Goal: Task Accomplishment & Management: Use online tool/utility

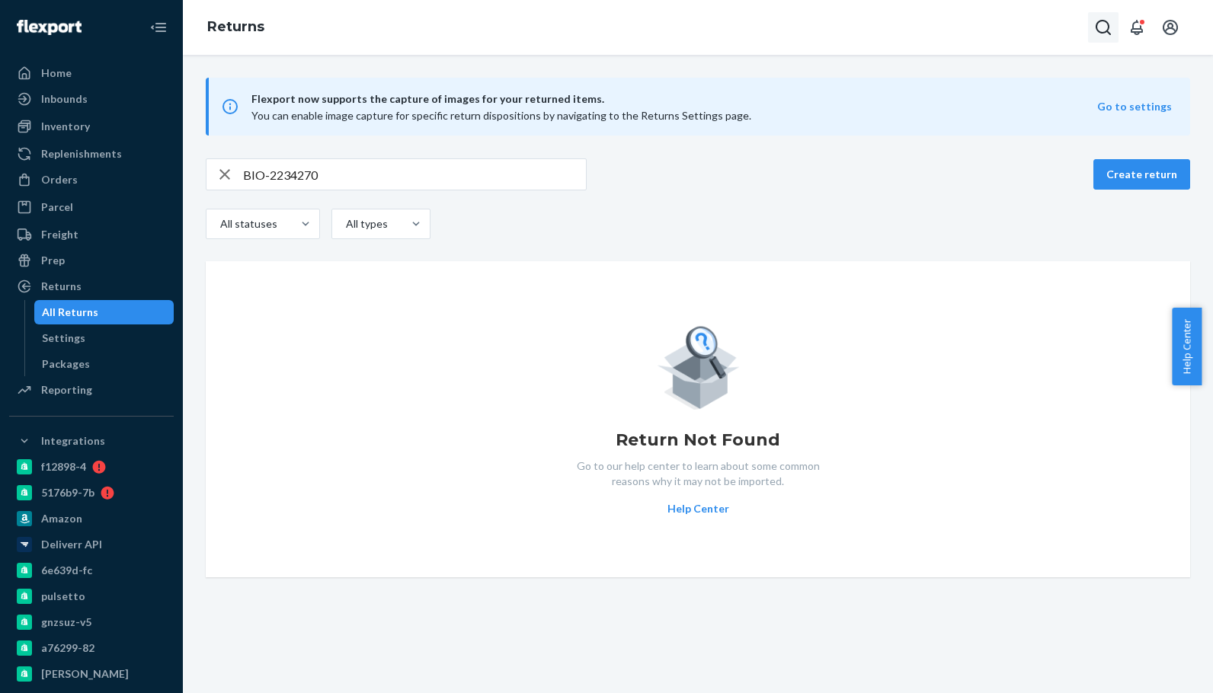
click at [1097, 31] on icon "Open Search Box" at bounding box center [1103, 27] width 18 height 18
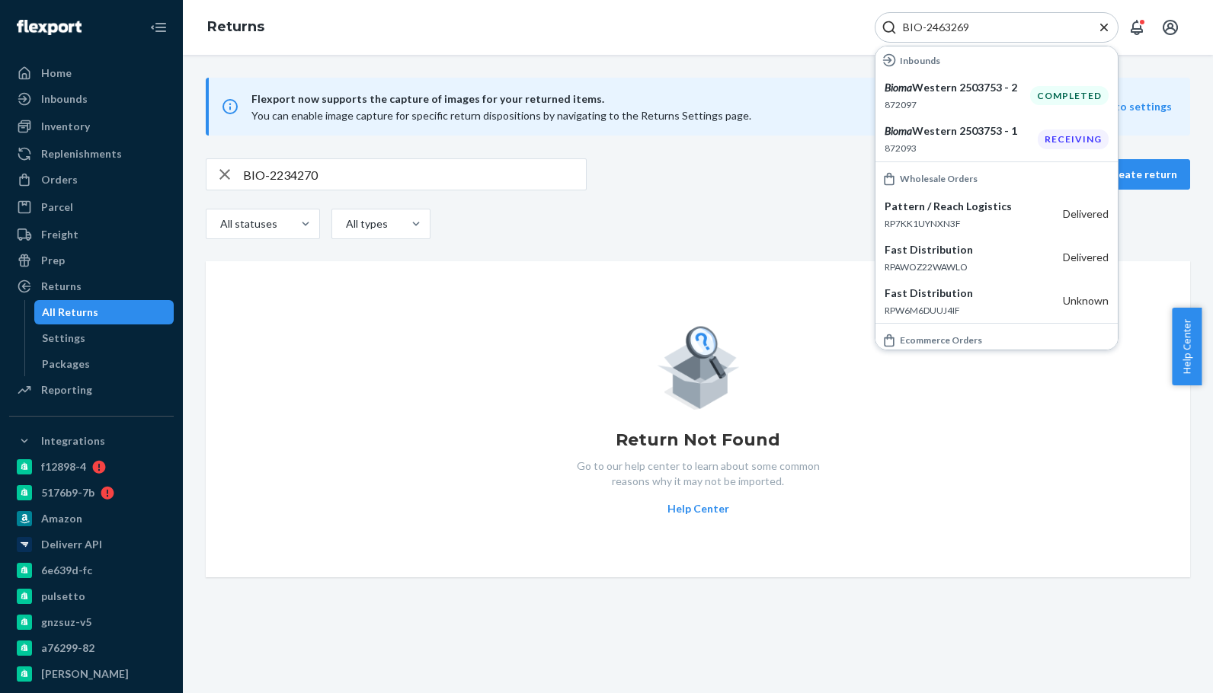
scroll to position [213, 0]
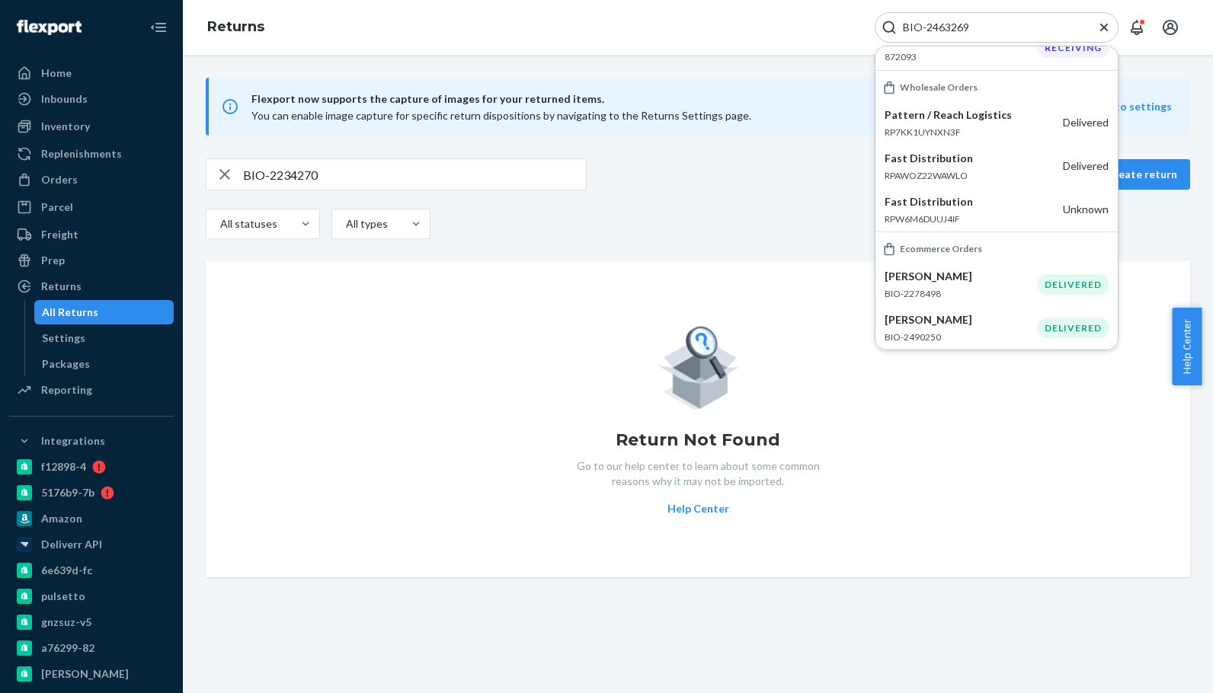
type input "BIO-2463269"
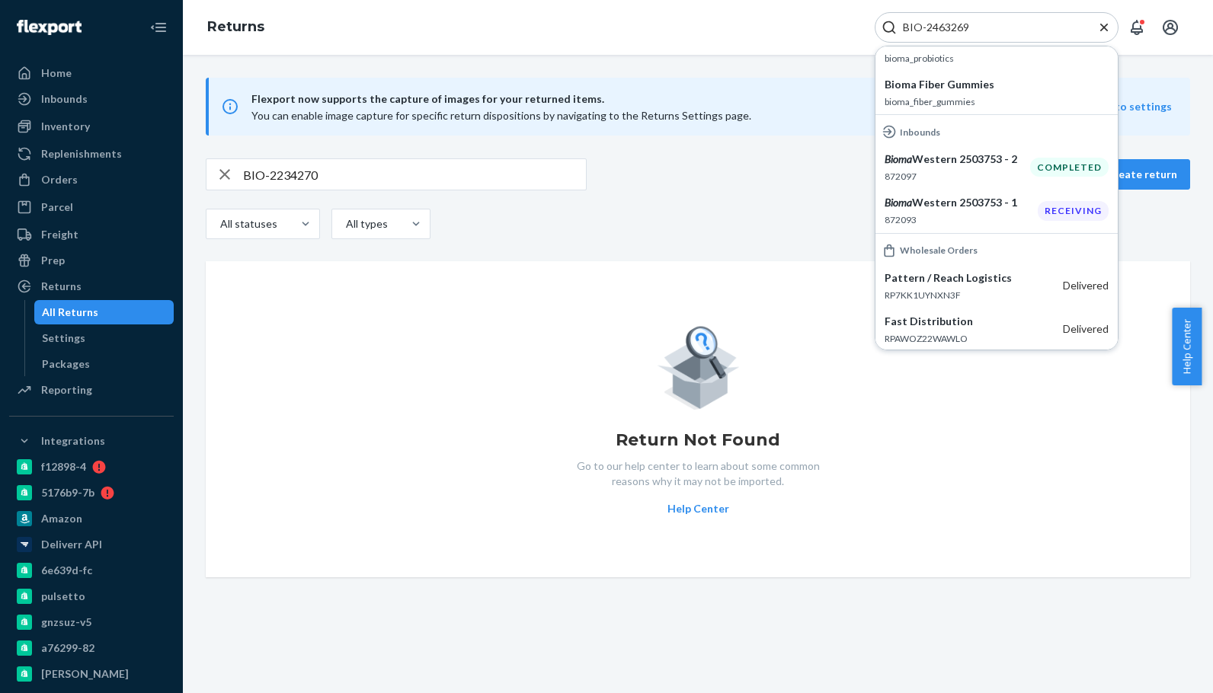
scroll to position [0, 0]
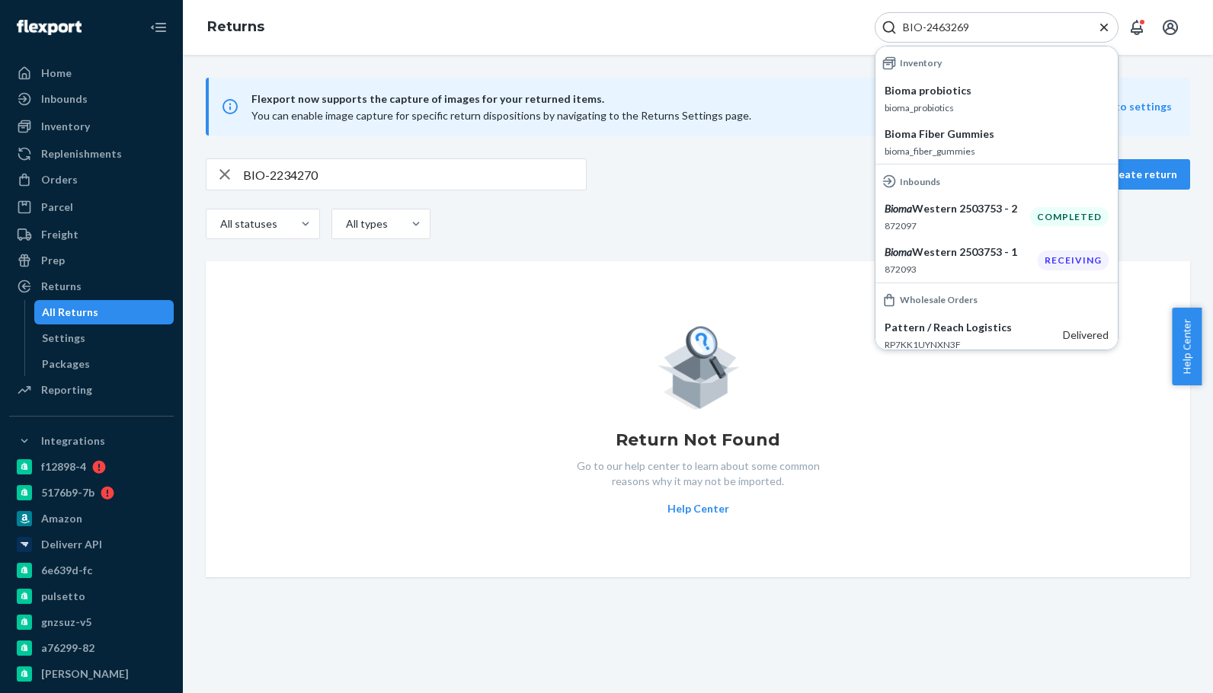
drag, startPoint x: 1004, startPoint y: 29, endPoint x: 797, endPoint y: 35, distance: 207.3
click at [801, 38] on div "Returns BIO-2463269 Inventory Bioma probiotics bioma_probiotics Bioma Fiber Gum…" at bounding box center [698, 27] width 1030 height 55
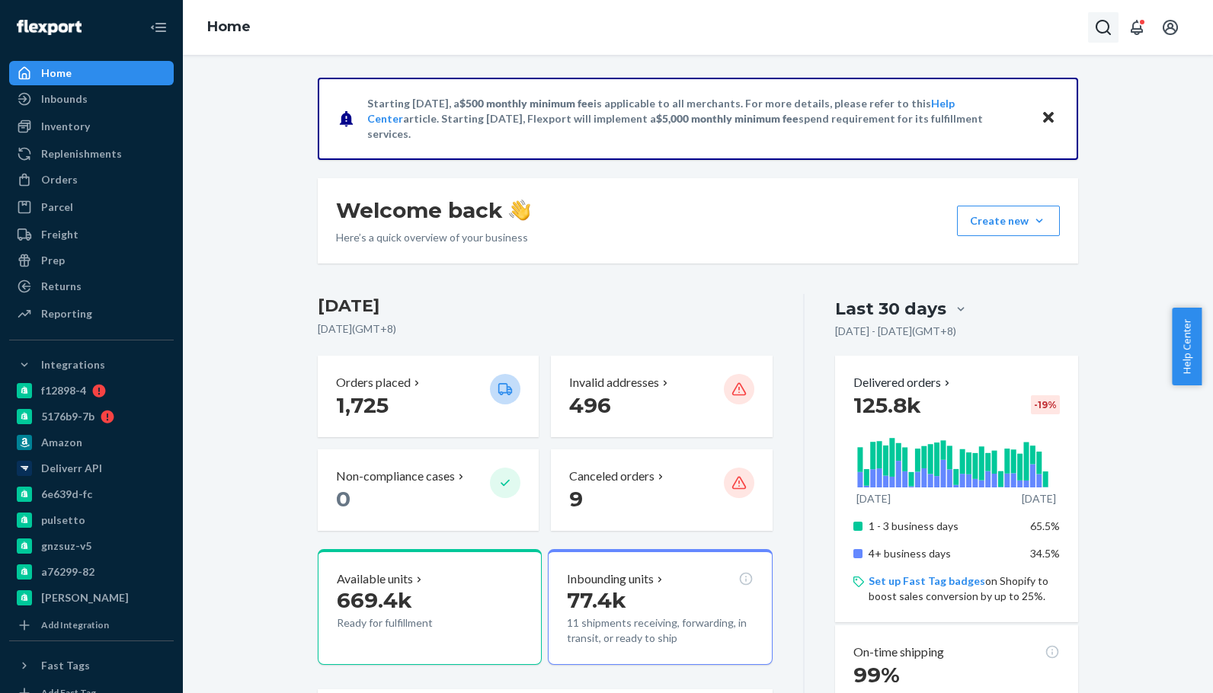
click at [1091, 18] on button "Open Search Box" at bounding box center [1103, 27] width 30 height 30
click at [1024, 24] on input "Search Input" at bounding box center [990, 27] width 187 height 15
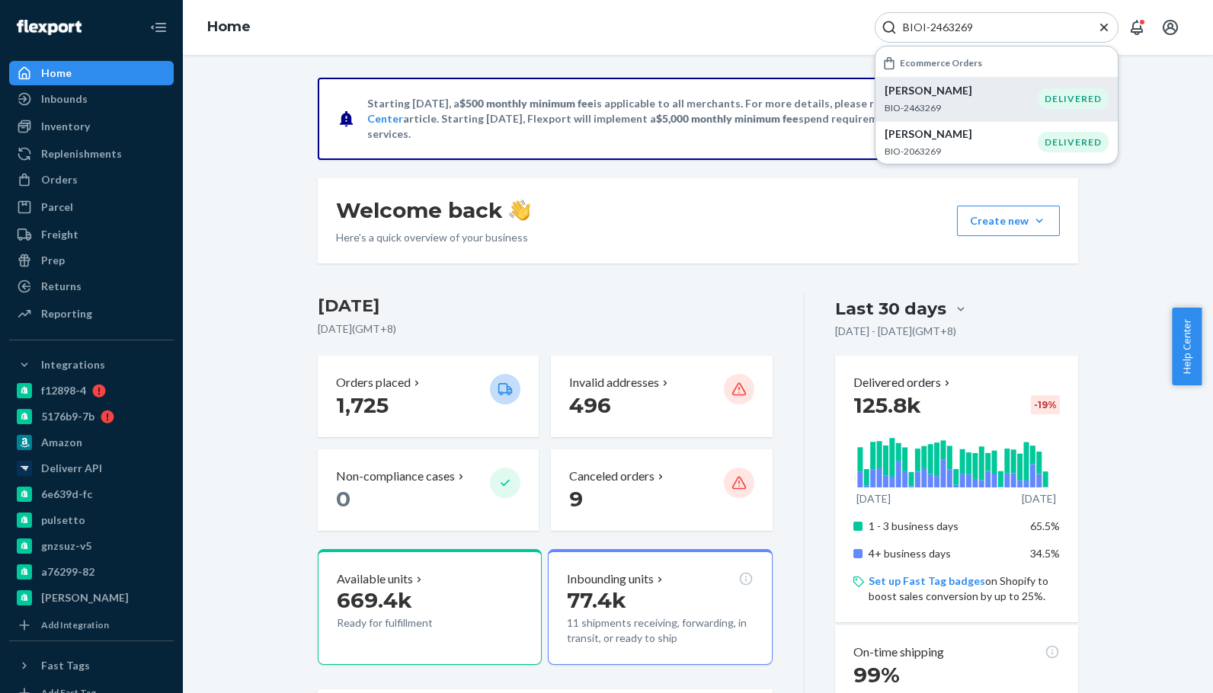
type input "BIOI-2463269"
click at [997, 82] on li "Nancy McReavy BIO-2463269 DELIVERED" at bounding box center [996, 98] width 242 height 43
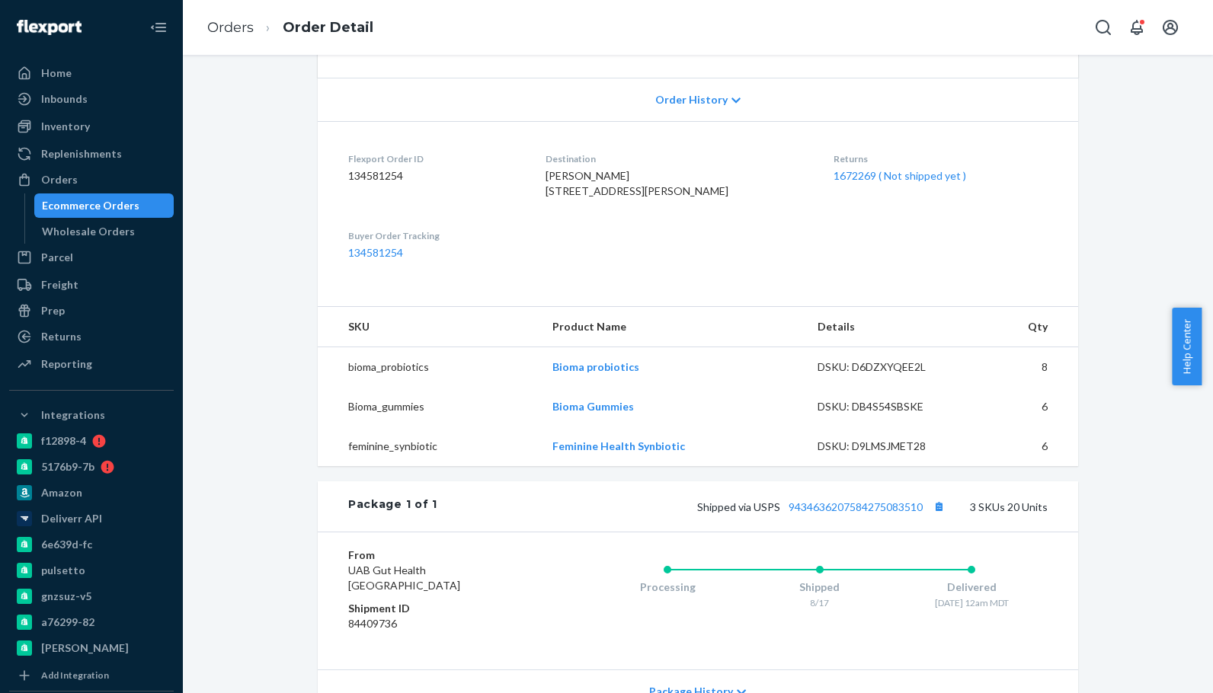
scroll to position [533, 0]
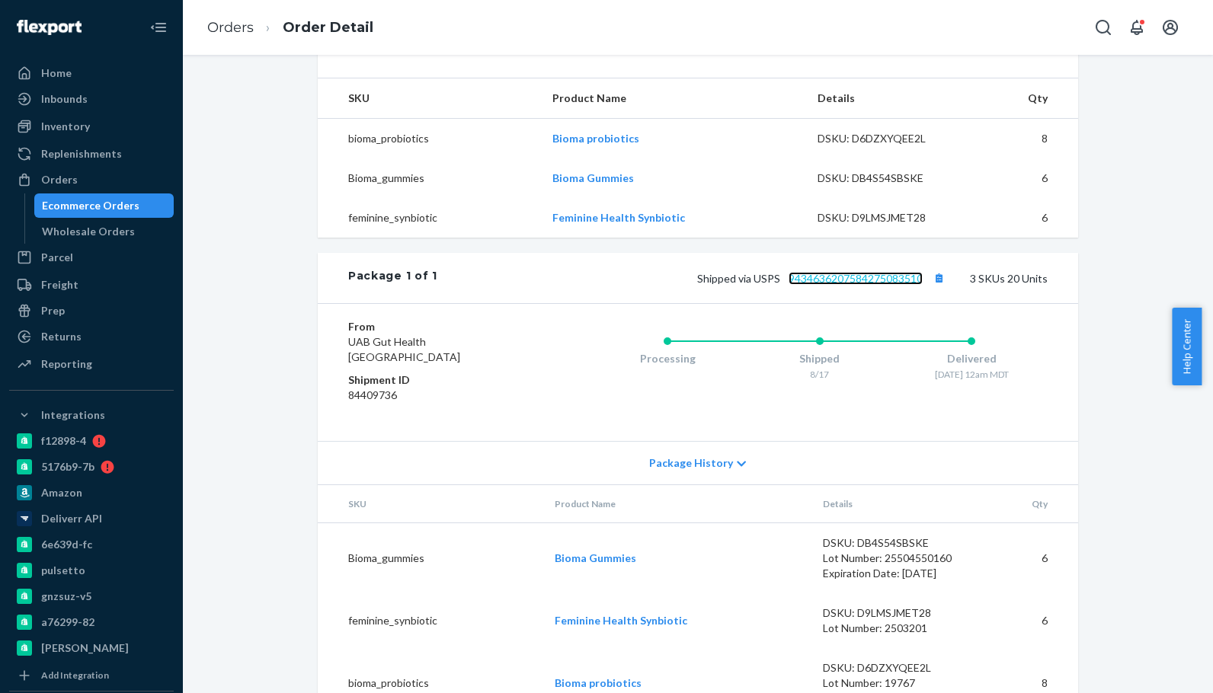
click at [838, 285] on link "9434636207584275083510" at bounding box center [856, 278] width 134 height 13
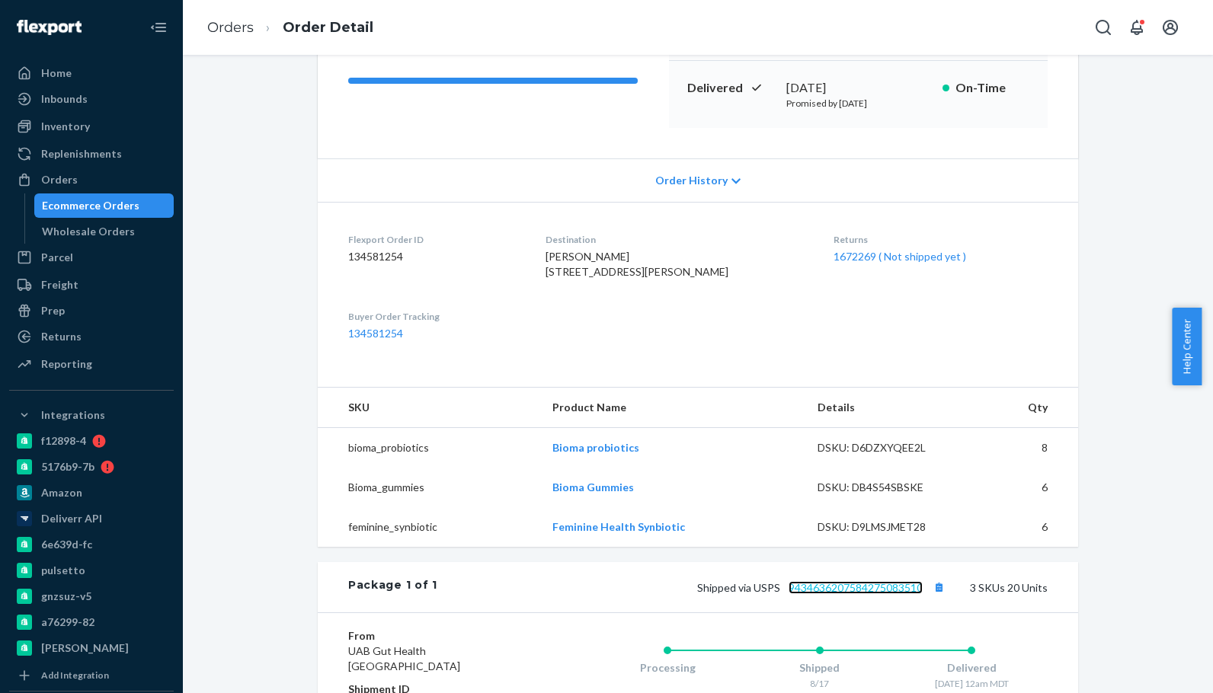
scroll to position [0, 0]
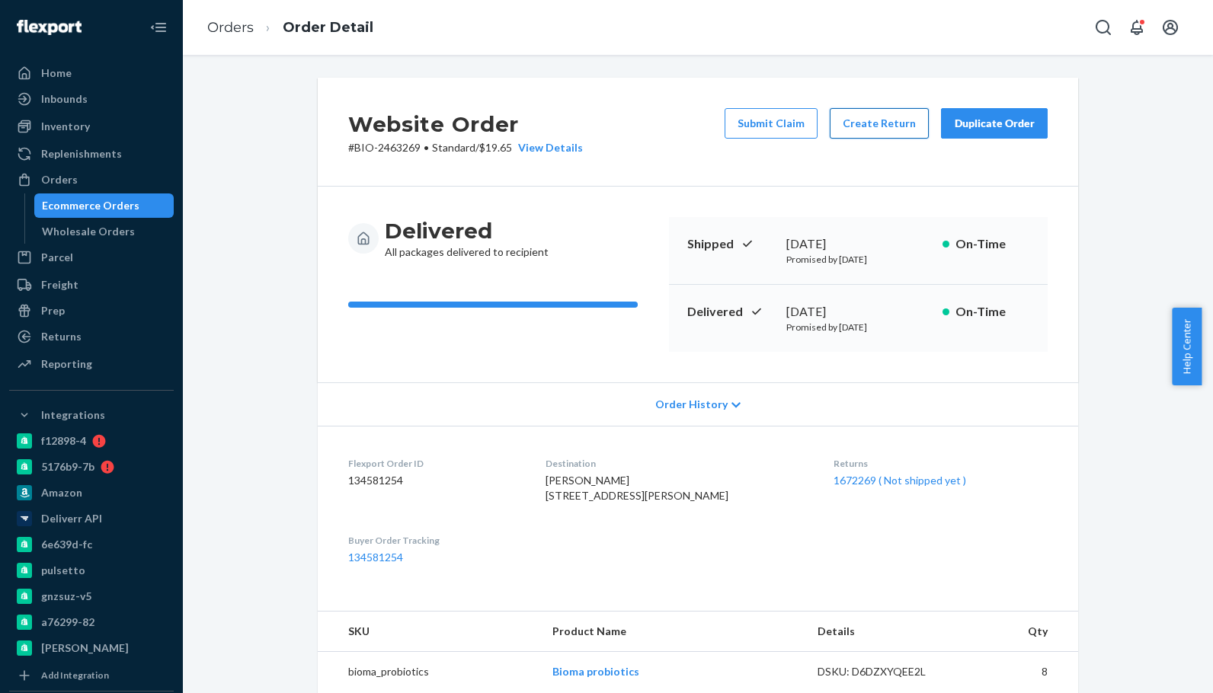
click at [868, 121] on button "Create Return" at bounding box center [879, 123] width 99 height 30
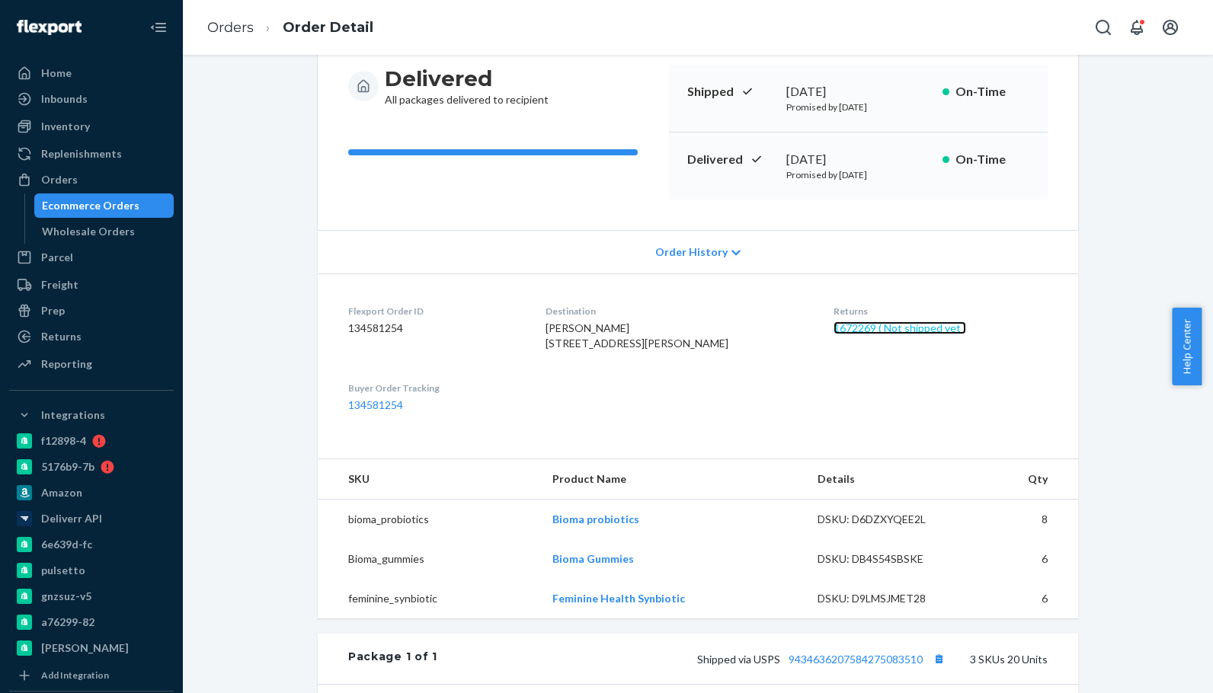
click at [862, 326] on link "1672269 ( Not shipped yet )" at bounding box center [899, 328] width 133 height 13
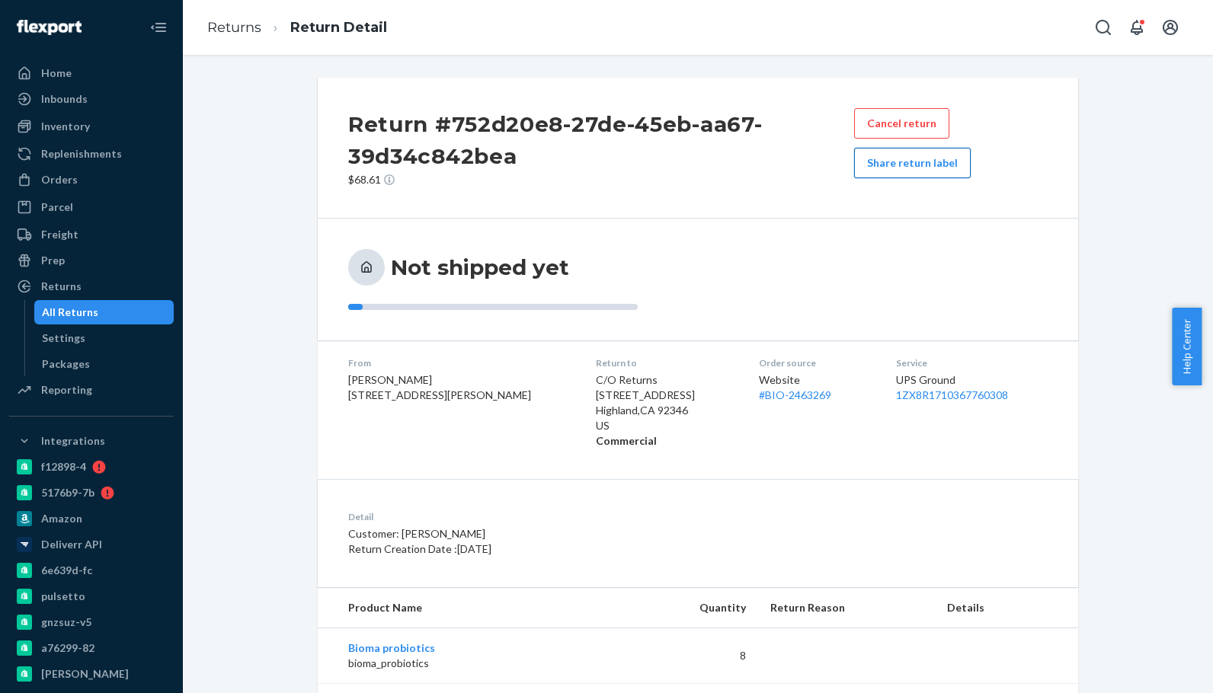
click at [934, 165] on button "Share return label" at bounding box center [912, 163] width 117 height 30
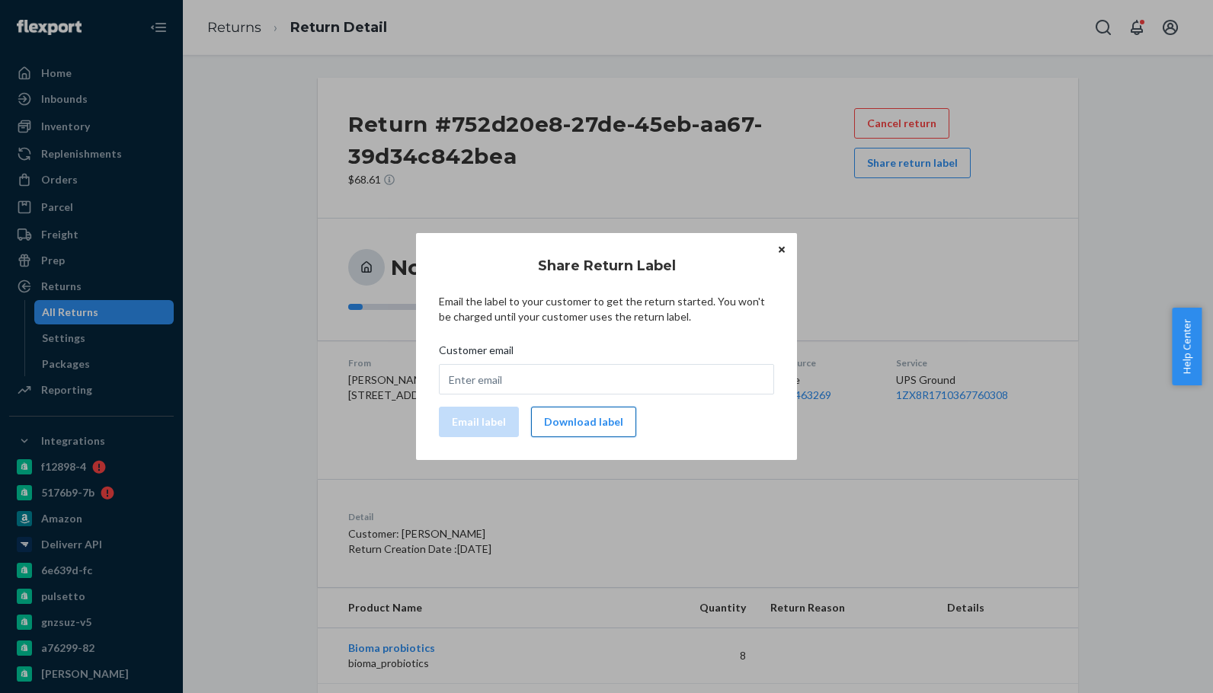
click at [565, 416] on button "Download label" at bounding box center [583, 422] width 105 height 30
